Goal: Transaction & Acquisition: Purchase product/service

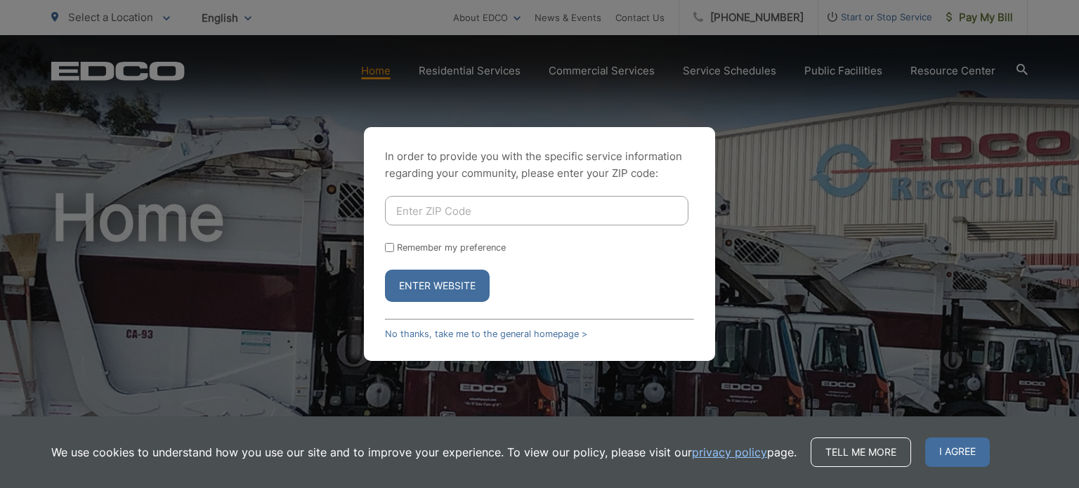
click at [492, 214] on input "Enter ZIP Code" at bounding box center [537, 211] width 304 height 30
type input "90621"
click at [468, 290] on button "Enter Website" at bounding box center [437, 286] width 105 height 32
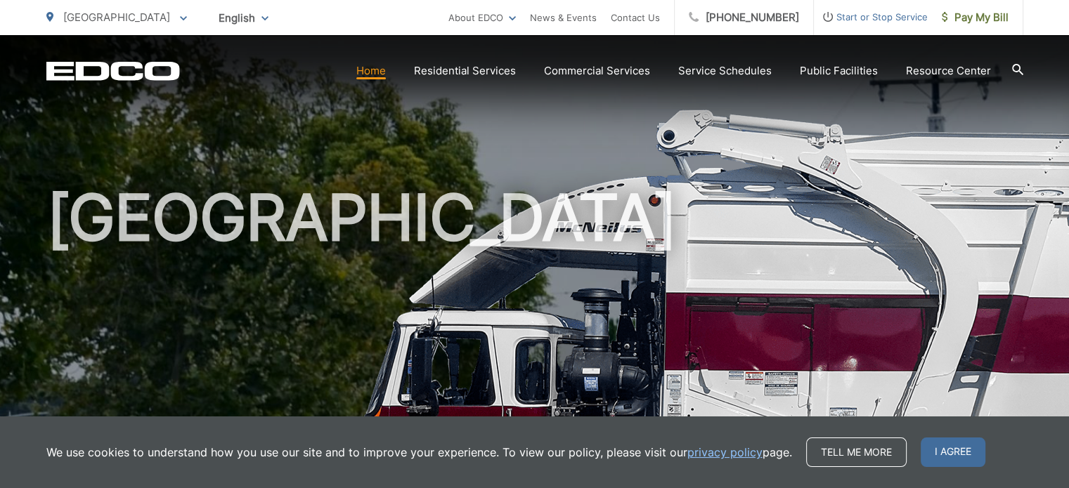
click at [960, 457] on span "I agree" at bounding box center [952, 453] width 65 height 30
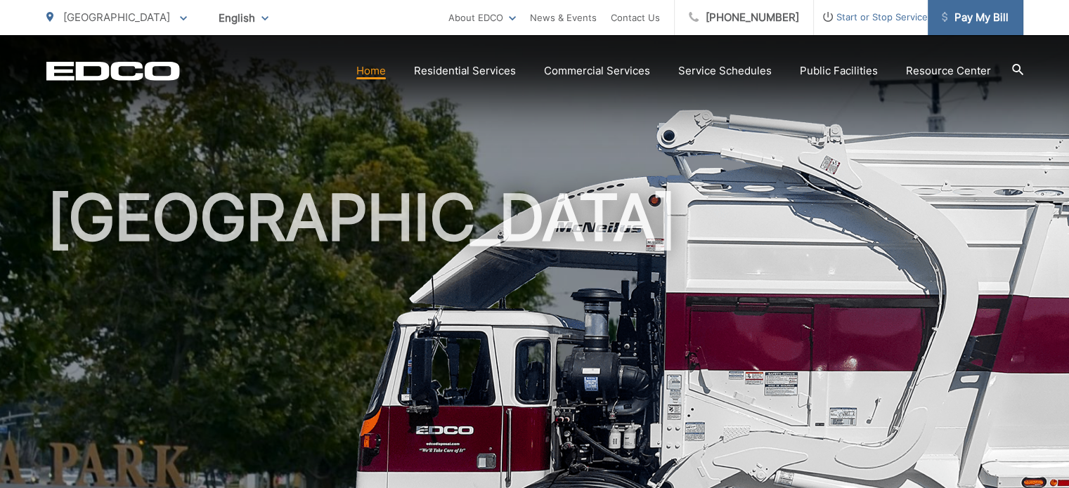
click at [958, 27] on link "Pay My Bill" at bounding box center [975, 17] width 96 height 35
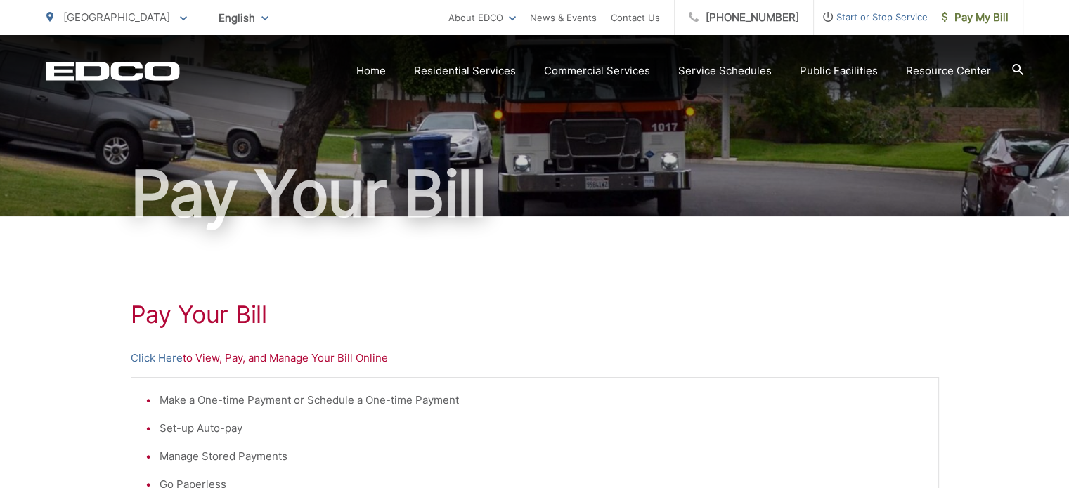
scroll to position [141, 0]
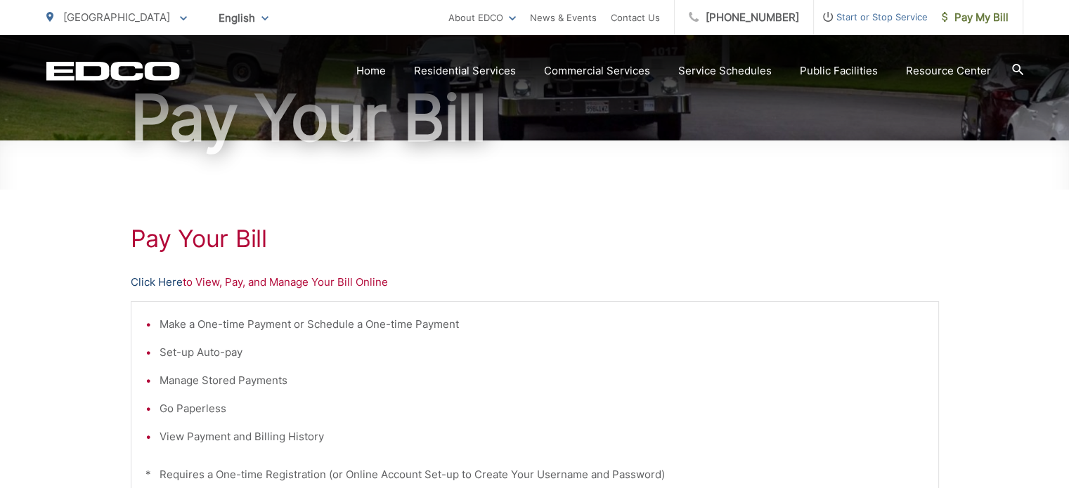
click at [178, 288] on link "Click Here" at bounding box center [157, 282] width 52 height 17
